Goal: Task Accomplishment & Management: Use online tool/utility

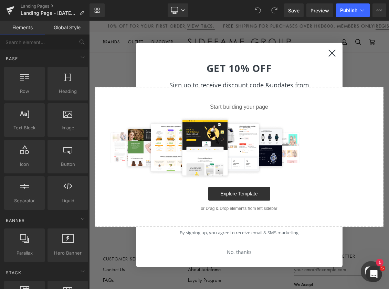
click at [321, 55] on div "Select your layout" at bounding box center [239, 144] width 300 height 185
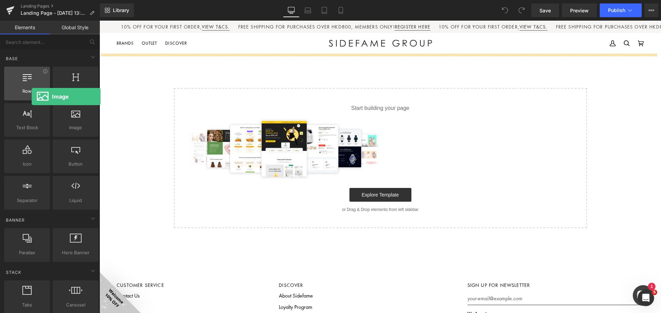
drag, startPoint x: 66, startPoint y: 125, endPoint x: 32, endPoint y: 97, distance: 44.2
click at [32, 97] on div "Row rows, columns, layouts, div Heading headings, titles, h1,h2,h3,h4,h5,h6 Tex…" at bounding box center [51, 138] width 97 height 146
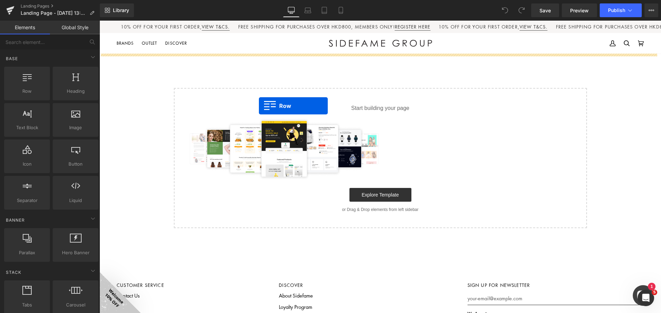
drag, startPoint x: 101, startPoint y: 105, endPoint x: 261, endPoint y: 95, distance: 159.6
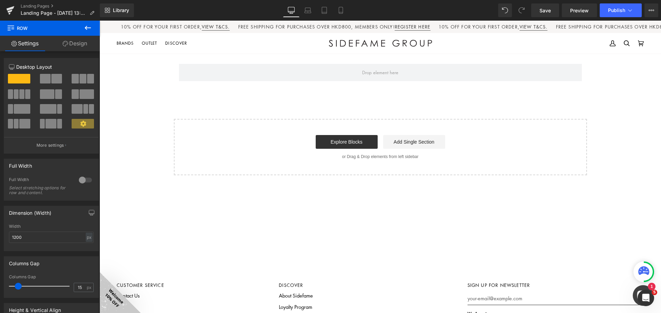
click at [91, 25] on icon at bounding box center [88, 28] width 8 height 8
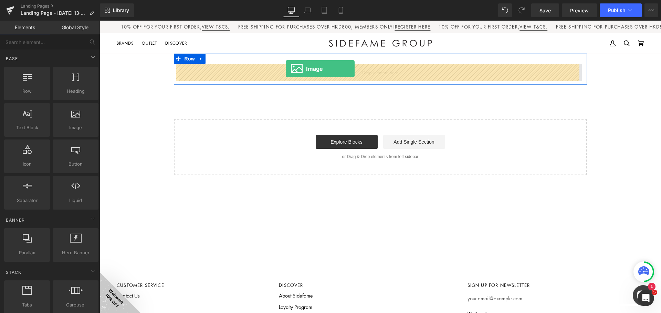
drag, startPoint x: 178, startPoint y: 143, endPoint x: 286, endPoint y: 69, distance: 130.5
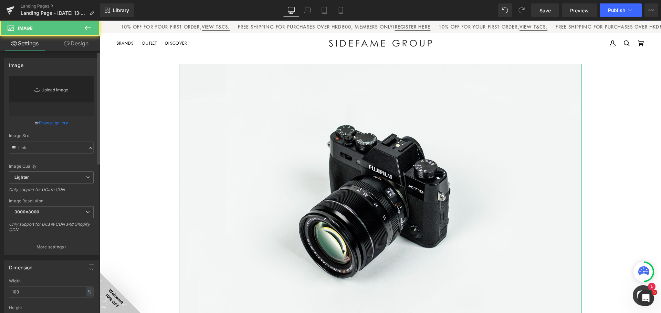
type input "//[DOMAIN_NAME][URL]"
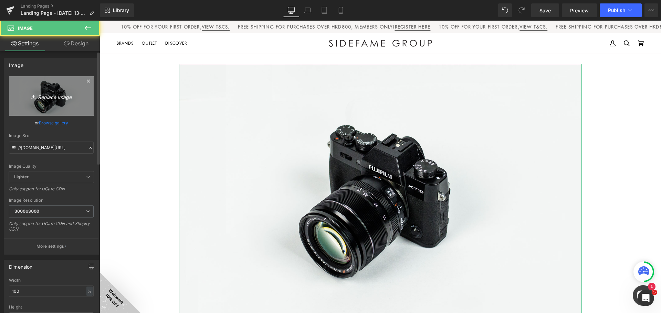
click at [63, 96] on icon "Replace Image" at bounding box center [51, 96] width 55 height 9
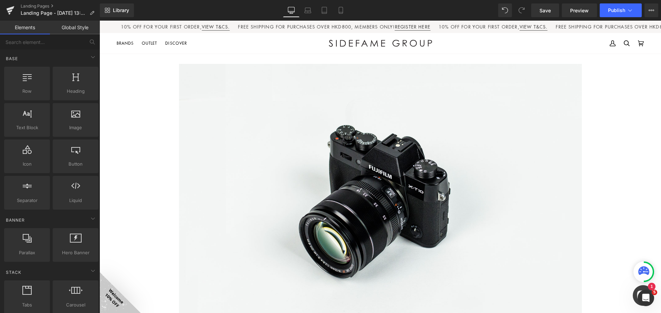
click at [611, 125] on div "Image Row Select your layout" at bounding box center [379, 245] width 561 height 382
